Goal: Transaction & Acquisition: Subscribe to service/newsletter

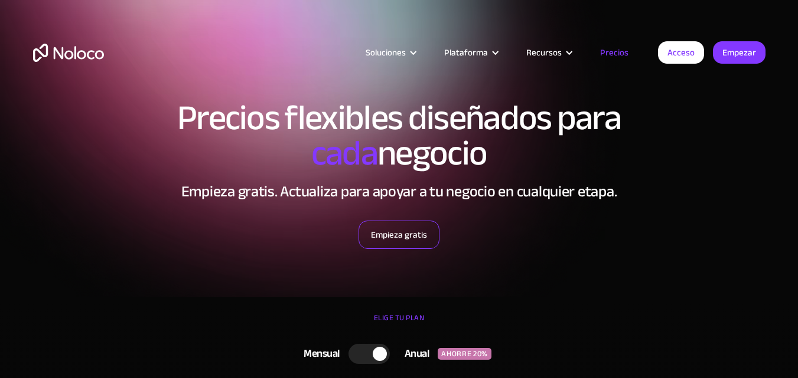
click at [402, 234] on font "Empieza gratis" at bounding box center [399, 235] width 56 height 17
